Goal: Information Seeking & Learning: Learn about a topic

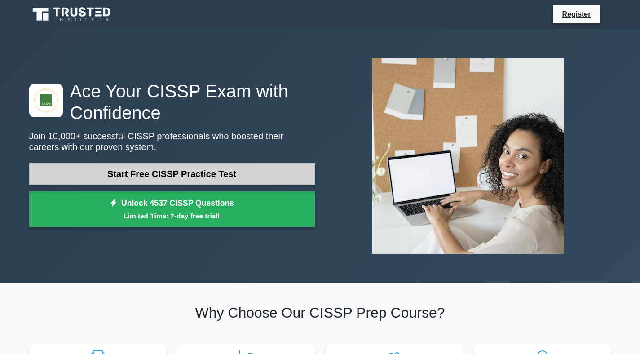
click at [207, 171] on link "Start Free CISSP Practice Test" at bounding box center [172, 174] width 286 height 22
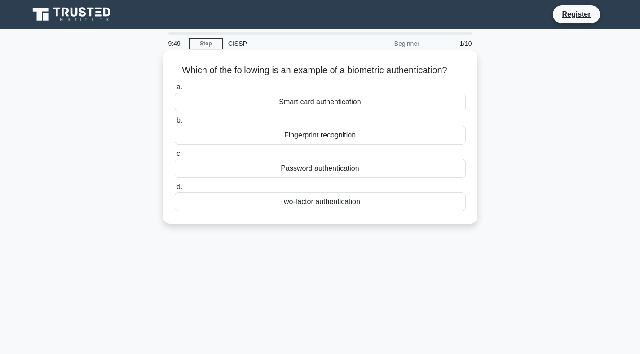
click at [321, 132] on div "Fingerprint recognition" at bounding box center [320, 135] width 291 height 19
click at [175, 124] on input "b. Fingerprint recognition" at bounding box center [175, 121] width 0 height 6
click at [344, 135] on div "Authentication" at bounding box center [320, 135] width 291 height 19
click at [175, 124] on input "b. Authentication" at bounding box center [175, 121] width 0 height 6
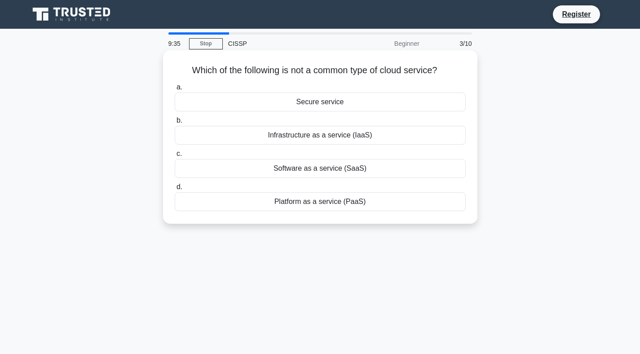
click at [300, 102] on div "Secure service" at bounding box center [320, 102] width 291 height 19
click at [175, 90] on input "a. Secure service" at bounding box center [175, 87] width 0 height 6
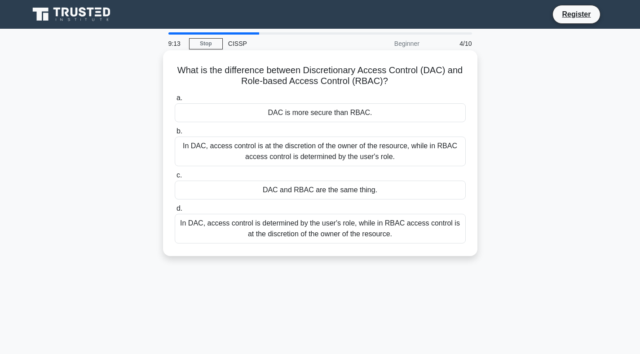
click at [347, 155] on div "In DAC, access control is at the discretion of the owner of the resource, while…" at bounding box center [320, 152] width 291 height 30
click at [310, 152] on div "In DAC, access control is at the discretion of the owner of the resource, while…" at bounding box center [320, 152] width 291 height 30
click at [175, 134] on input "b. In DAC, access control is at the discretion of the owner of the resource, wh…" at bounding box center [175, 132] width 0 height 6
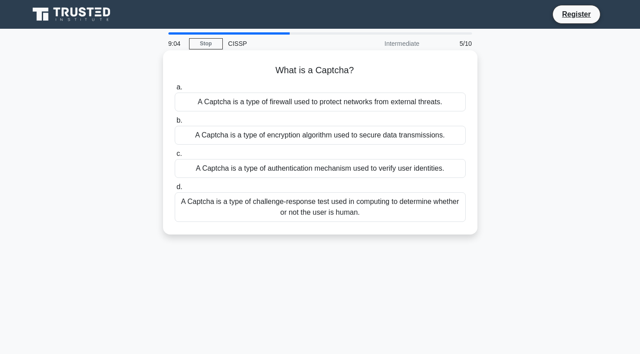
click at [315, 208] on div "A Captcha is a type of challenge-response test used in computing to determine w…" at bounding box center [320, 207] width 291 height 30
click at [175, 190] on input "d. A Captcha is a type of challenge-response test used in computing to determin…" at bounding box center [175, 187] width 0 height 6
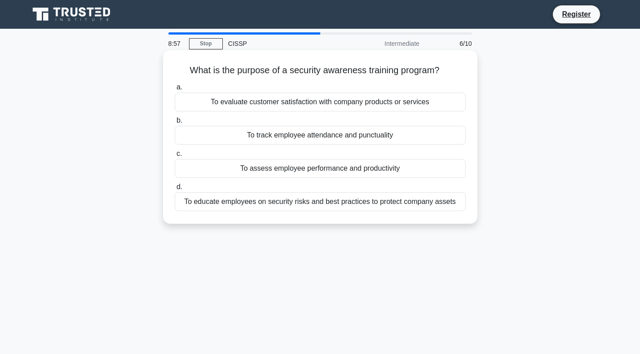
click at [323, 206] on div "To educate employees on security risks and best practices to protect company as…" at bounding box center [320, 201] width 291 height 19
click at [175, 190] on input "d. To educate employees on security risks and best practices to protect company…" at bounding box center [175, 187] width 0 height 6
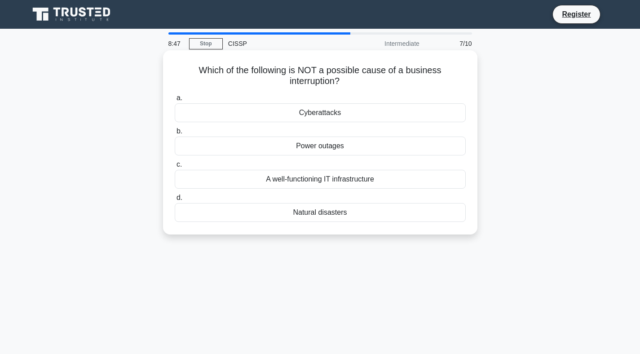
click at [293, 179] on div "A well-functioning IT infrastructure" at bounding box center [320, 179] width 291 height 19
click at [175, 168] on input "c. A well-functioning IT infrastructure" at bounding box center [175, 165] width 0 height 6
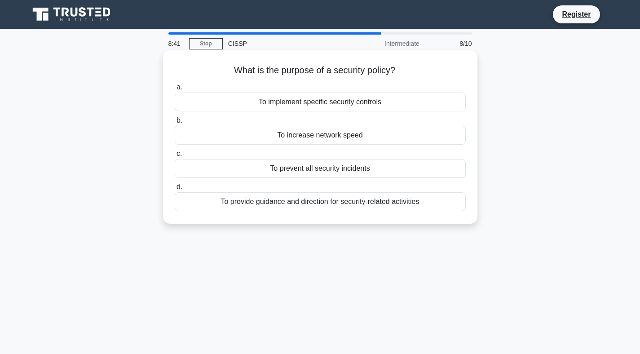
click at [285, 205] on div "To provide guidance and direction for security-related activities" at bounding box center [320, 201] width 291 height 19
click at [175, 190] on input "d. To provide guidance and direction for security-related activities" at bounding box center [175, 187] width 0 height 6
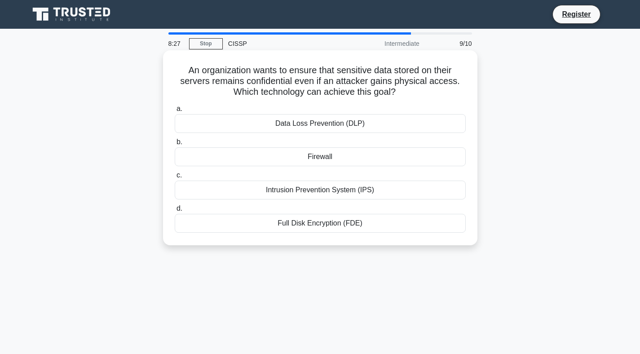
click at [309, 225] on div "Full Disk Encryption (FDE)" at bounding box center [320, 223] width 291 height 19
click at [175, 212] on input "d. Full Disk Encryption (FDE)" at bounding box center [175, 209] width 0 height 6
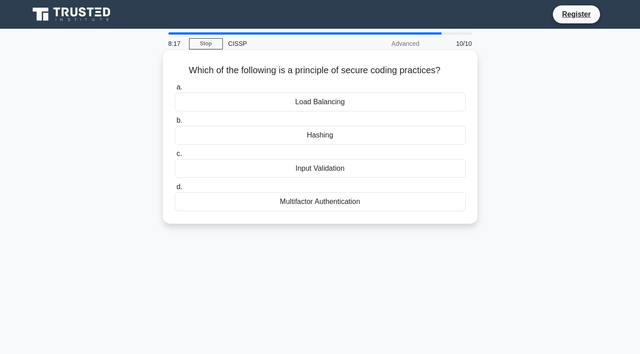
click at [358, 171] on div "Input Validation" at bounding box center [320, 168] width 291 height 19
click at [175, 157] on input "c. Input Validation" at bounding box center [175, 154] width 0 height 6
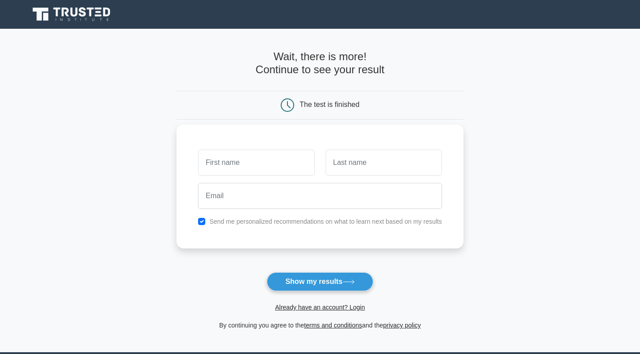
click at [262, 166] on input "text" at bounding box center [256, 163] width 116 height 26
click at [317, 272] on form "Wait, there is more! Continue to see your result The test is finished and the" at bounding box center [320, 190] width 287 height 280
click at [316, 277] on button "Show my results" at bounding box center [320, 281] width 106 height 19
click at [266, 155] on input "text" at bounding box center [256, 163] width 116 height 26
type input "[PERSON_NAME]"
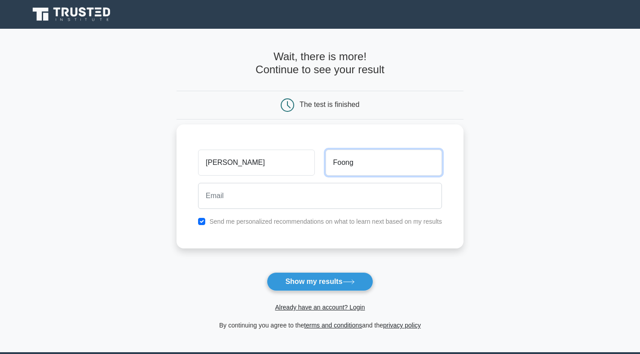
type input "Foong"
click at [332, 268] on form "Wait, there is more! Continue to see your result The test is finished [PERSON_N…" at bounding box center [320, 190] width 287 height 280
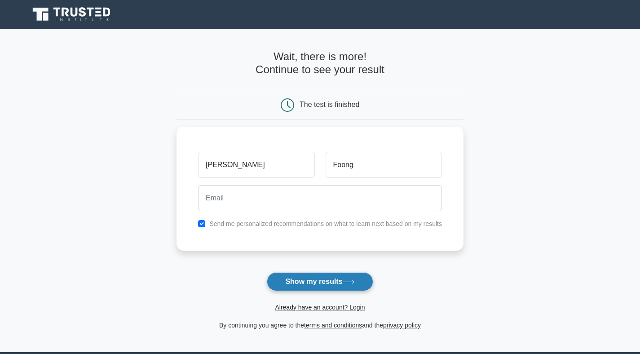
click at [332, 282] on button "Show my results" at bounding box center [320, 281] width 106 height 19
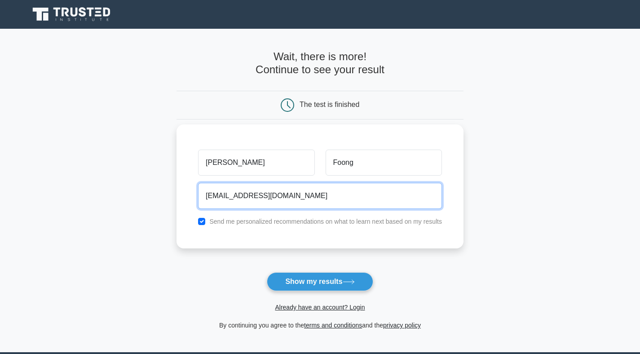
type input "[EMAIL_ADDRESS][DOMAIN_NAME]"
click at [267, 272] on button "Show my results" at bounding box center [320, 281] width 106 height 19
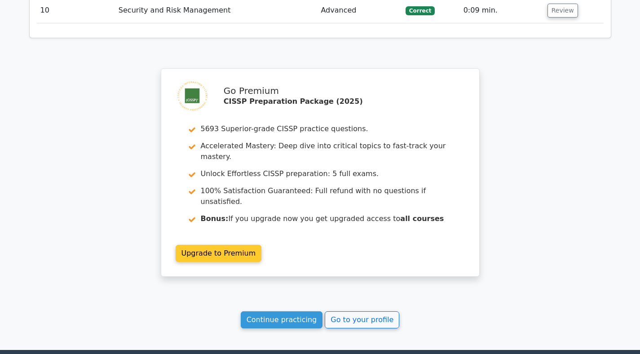
scroll to position [1205, 0]
